Goal: Information Seeking & Learning: Find specific fact

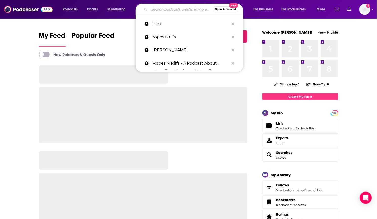
click at [178, 8] on input "Search podcasts, credits, & more..." at bounding box center [180, 9] width 63 height 8
paste input "[URL][DOMAIN_NAME]"
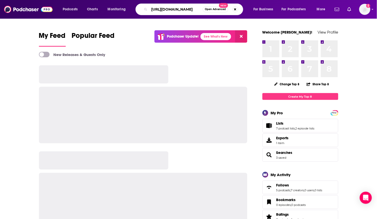
type input "[URL][DOMAIN_NAME]"
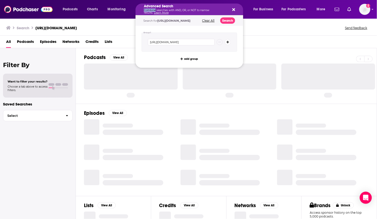
click at [178, 8] on div "Advanced Search Combine searches with AND, OR, or NOT to narrow results. Learn …" at bounding box center [185, 10] width 83 height 10
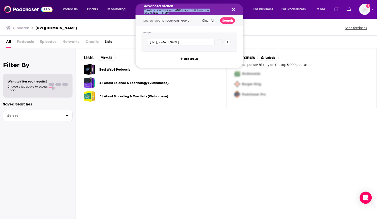
click at [232, 11] on icon "Search podcasts, credits, & more..." at bounding box center [233, 9] width 3 height 3
click at [178, 11] on p "Combine searches with AND, OR, or NOT to narrow results. Learn More" at bounding box center [185, 11] width 83 height 5
click at [178, 39] on input "[URL][DOMAIN_NAME]" at bounding box center [181, 42] width 67 height 7
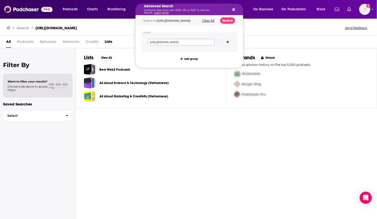
click at [178, 39] on input "[URL][DOMAIN_NAME]" at bounding box center [181, 42] width 67 height 7
click at [232, 8] on icon "Search podcasts, credits, & more..." at bounding box center [233, 10] width 3 height 4
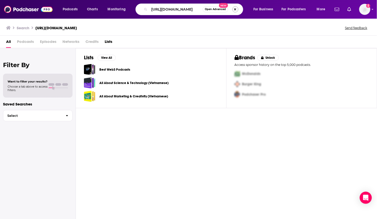
click at [232, 10] on button "Search podcasts, credits, & more..." at bounding box center [235, 9] width 6 height 6
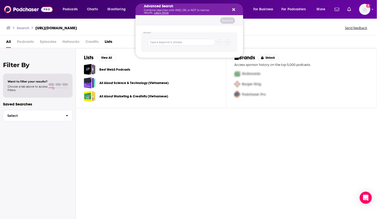
click at [232, 8] on icon "Search podcasts, credits, & more..." at bounding box center [233, 10] width 3 height 4
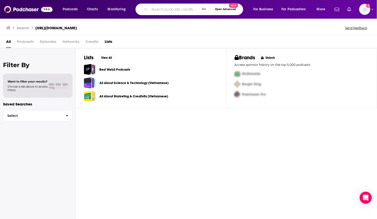
click at [188, 6] on input "Search podcasts, credits, & more..." at bounding box center [174, 9] width 50 height 8
type input "the real connect"
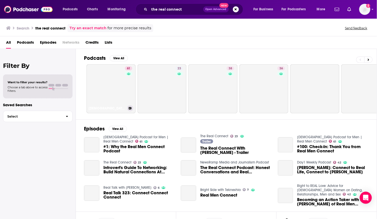
scroll to position [3, 0]
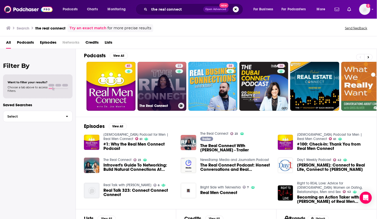
click at [161, 72] on link "23 The Real Connect" at bounding box center [161, 86] width 49 height 49
